Goal: Find specific page/section: Find specific page/section

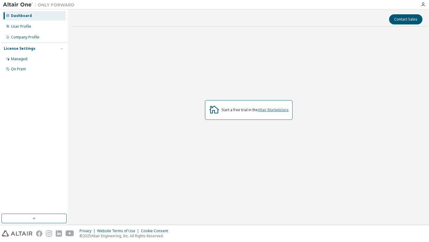
click at [265, 111] on link "Altair Marketplace" at bounding box center [273, 109] width 31 height 5
click at [272, 111] on link "Altair Marketplace" at bounding box center [273, 109] width 31 height 5
